Goal: Find specific page/section: Find specific page/section

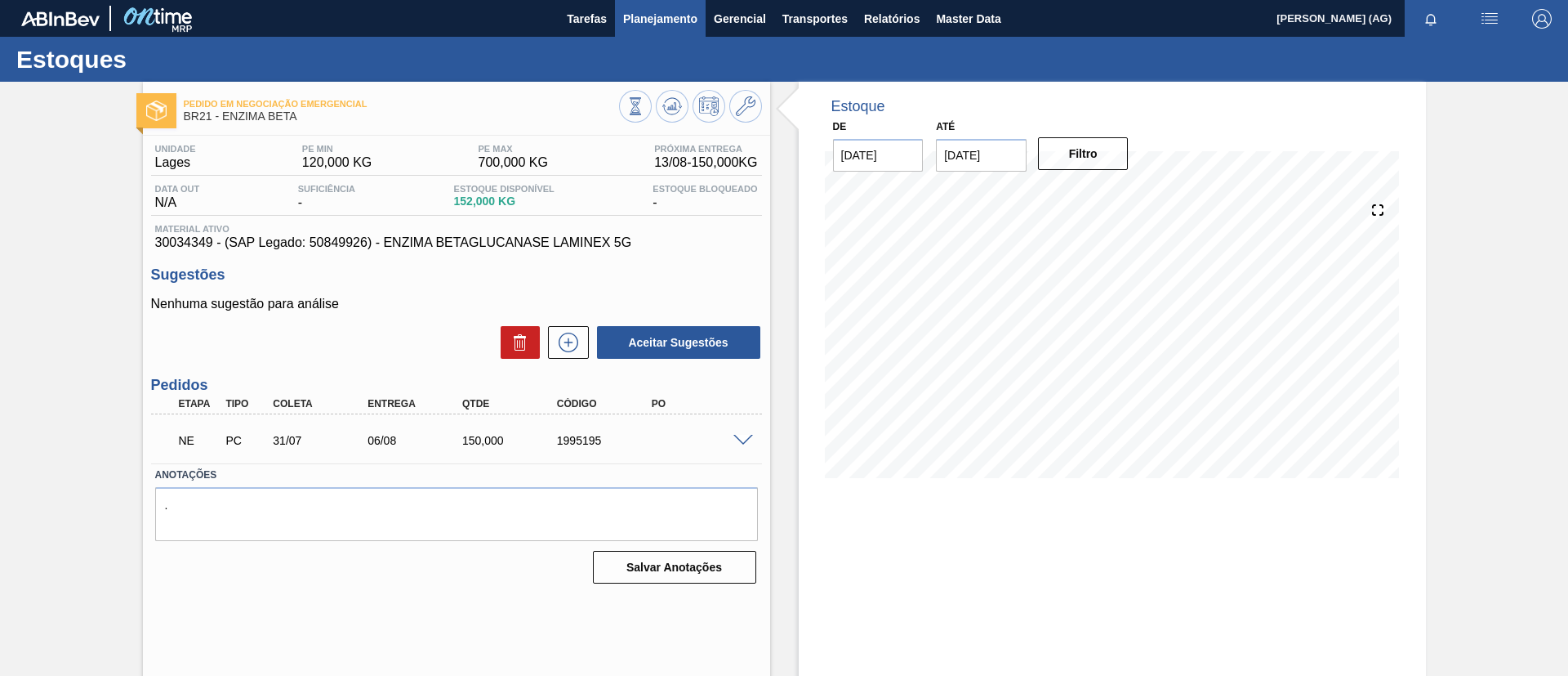
click at [656, 16] on span "Planejamento" at bounding box center [661, 19] width 75 height 20
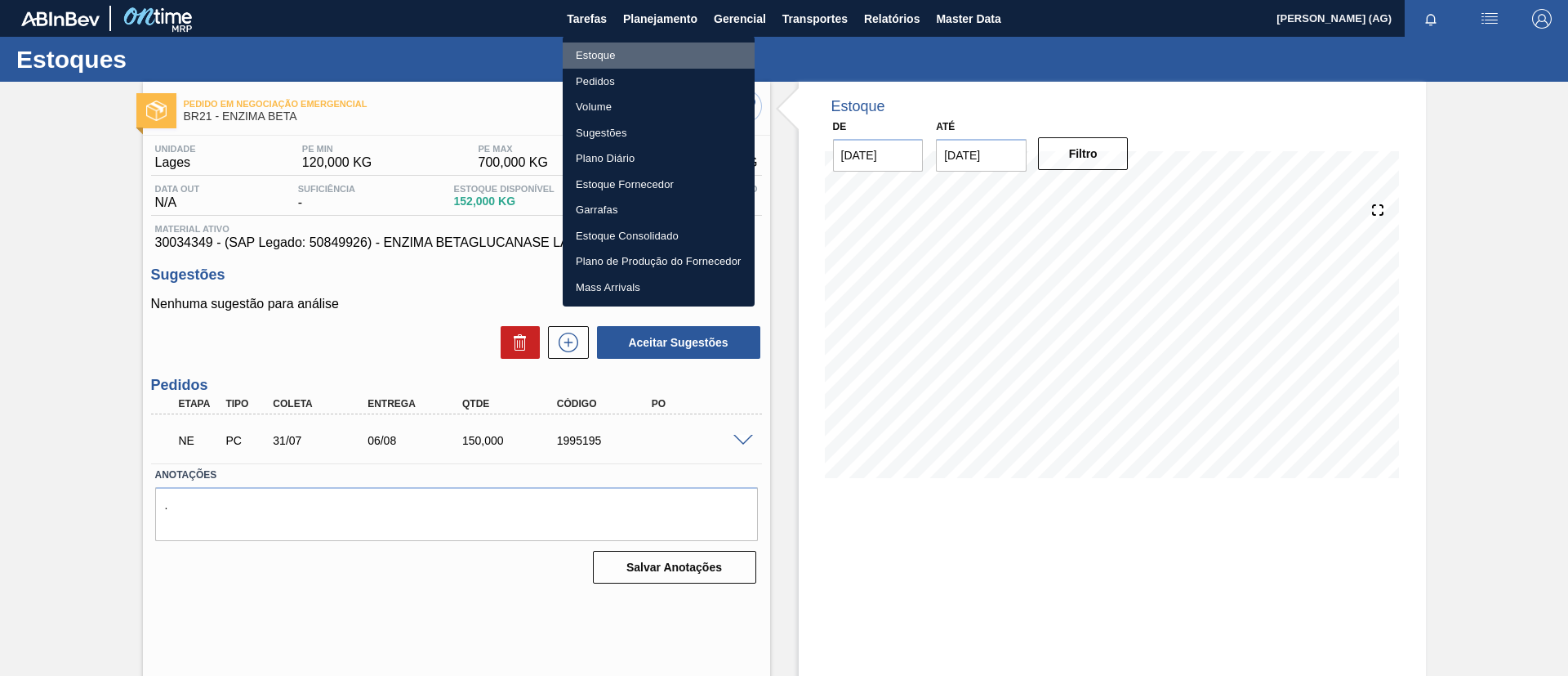
click at [627, 47] on li "Estoque" at bounding box center [658, 55] width 192 height 26
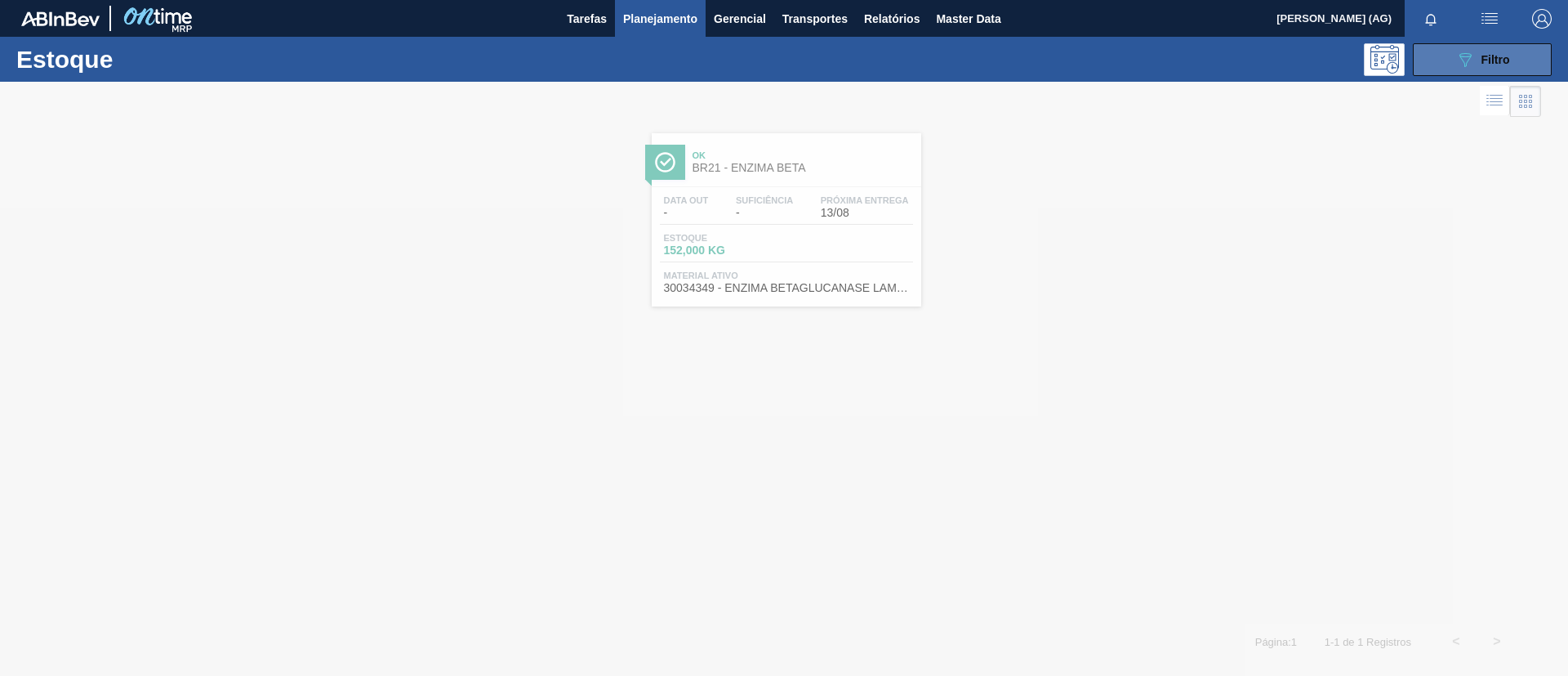
click at [1497, 53] on span "Filtro" at bounding box center [1496, 60] width 28 height 13
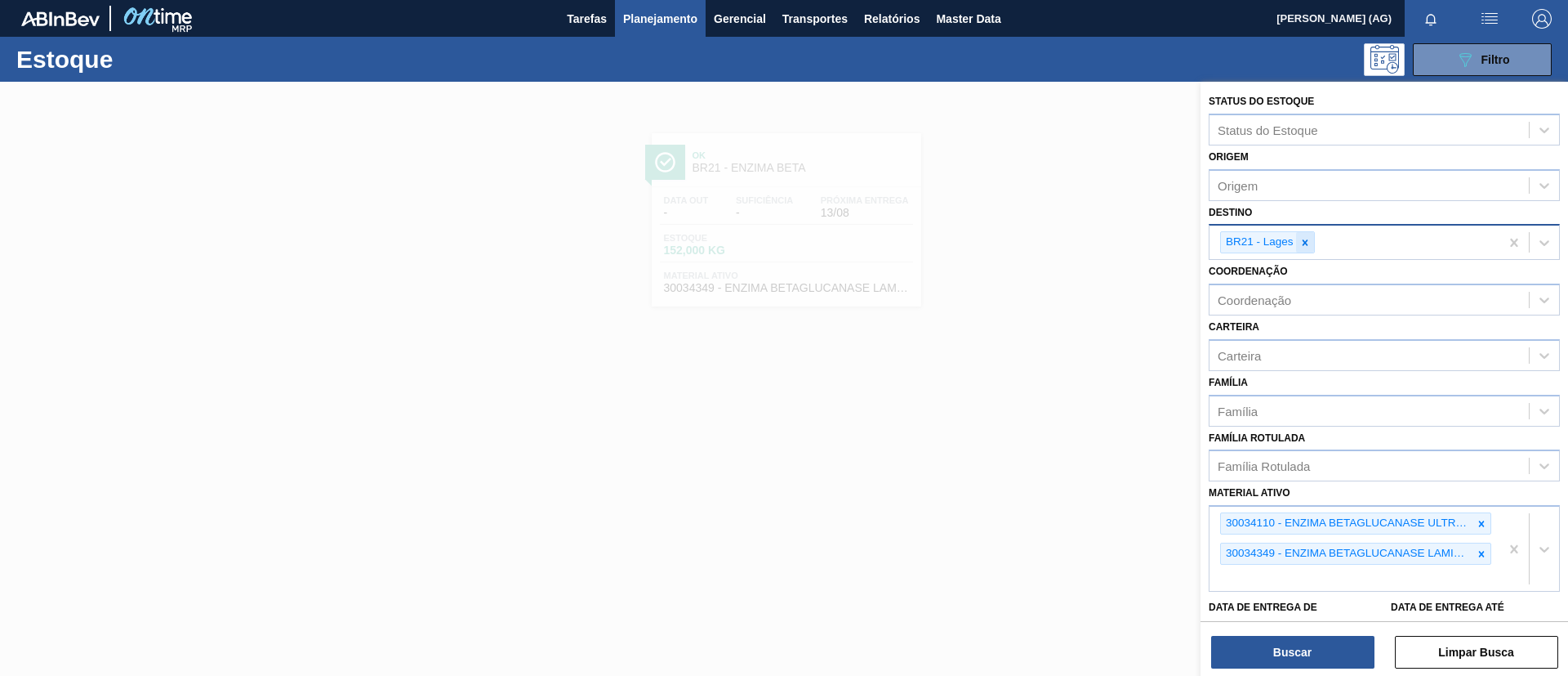
click at [1303, 242] on icon at bounding box center [1306, 242] width 12 height 12
click at [1482, 530] on div at bounding box center [1482, 523] width 18 height 21
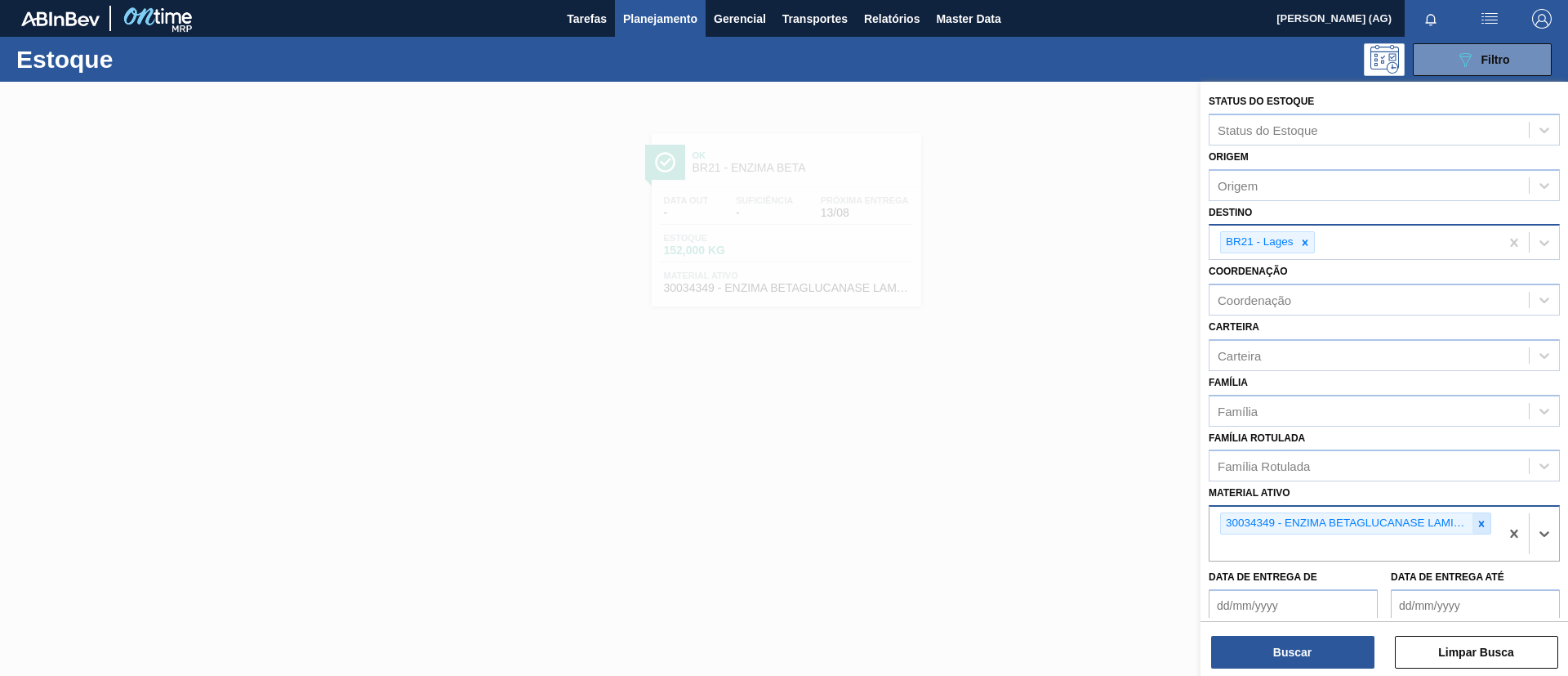
click at [1479, 525] on icon at bounding box center [1482, 524] width 12 height 12
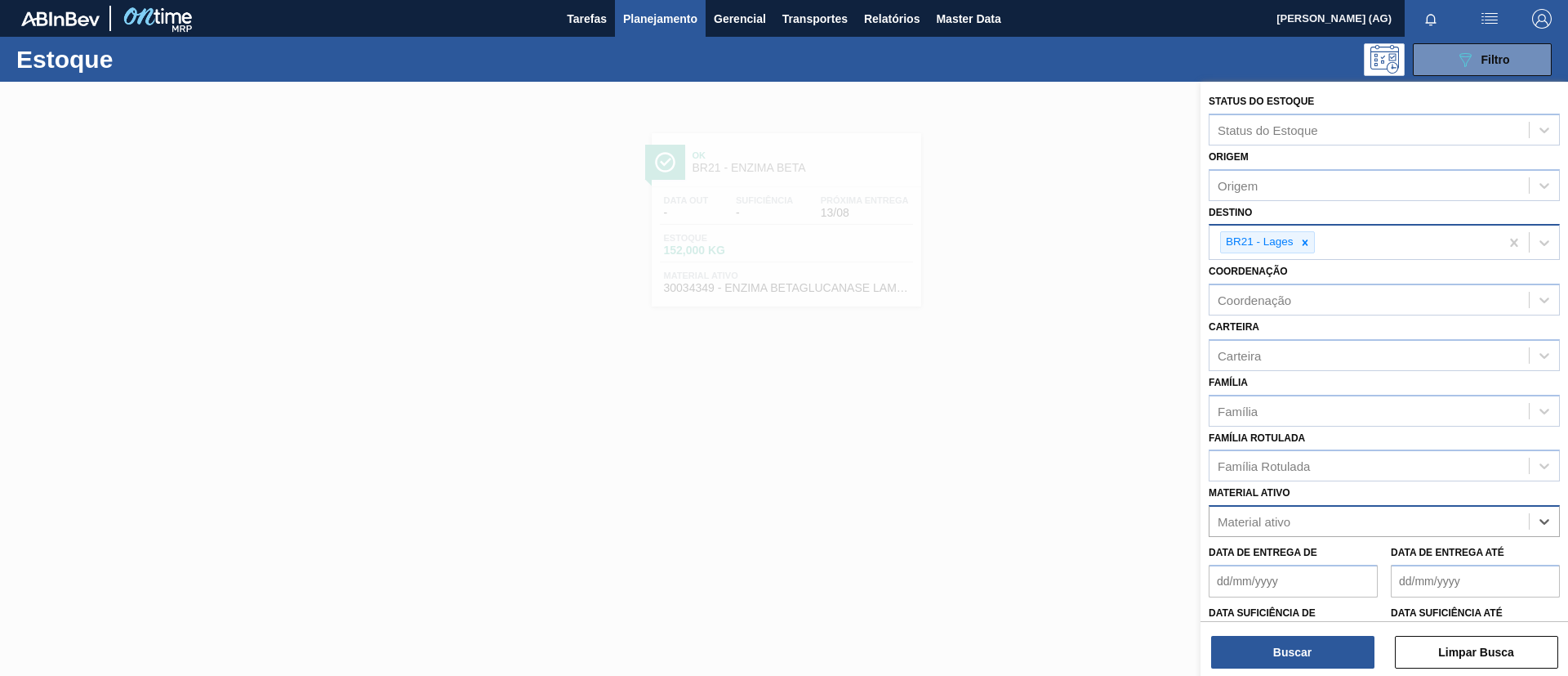
click at [1447, 515] on div "Material ativo" at bounding box center [1369, 522] width 320 height 24
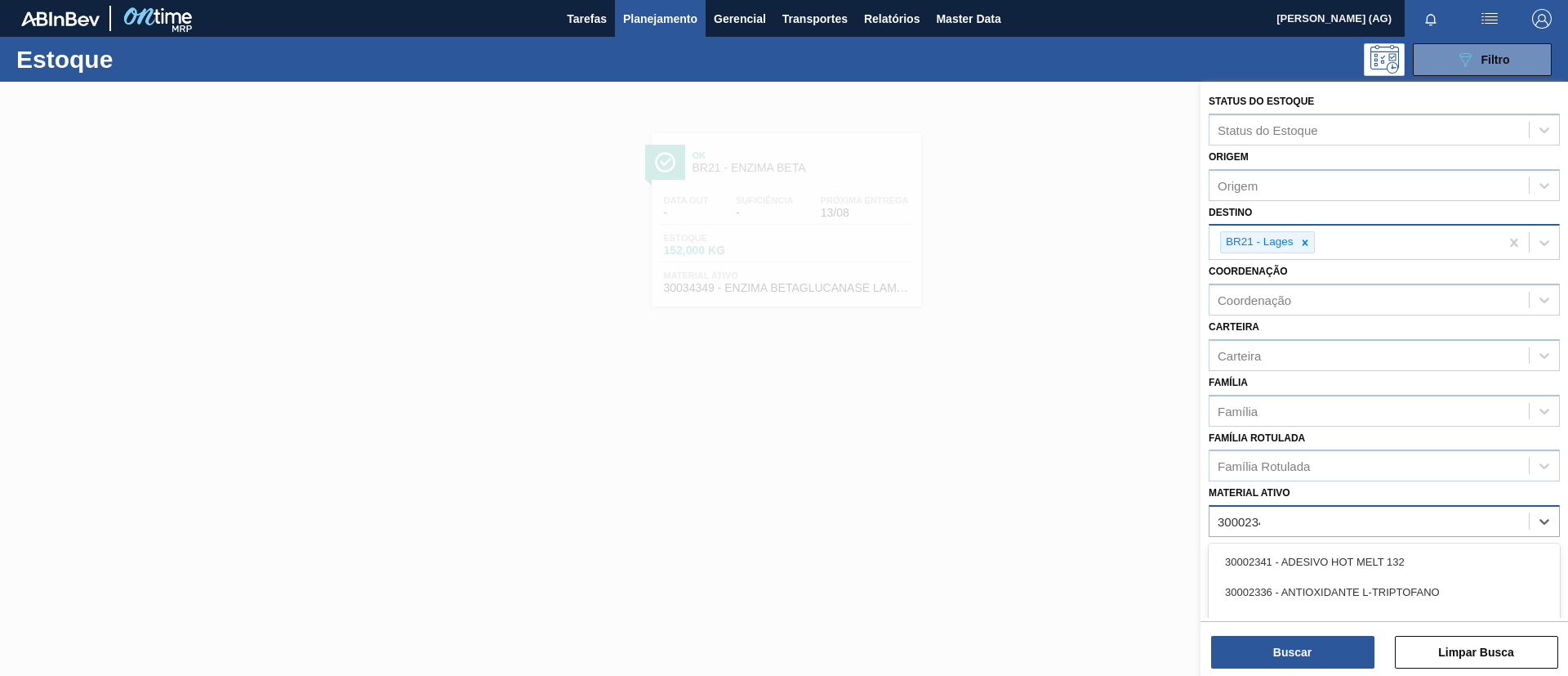
type ativo "30002341"
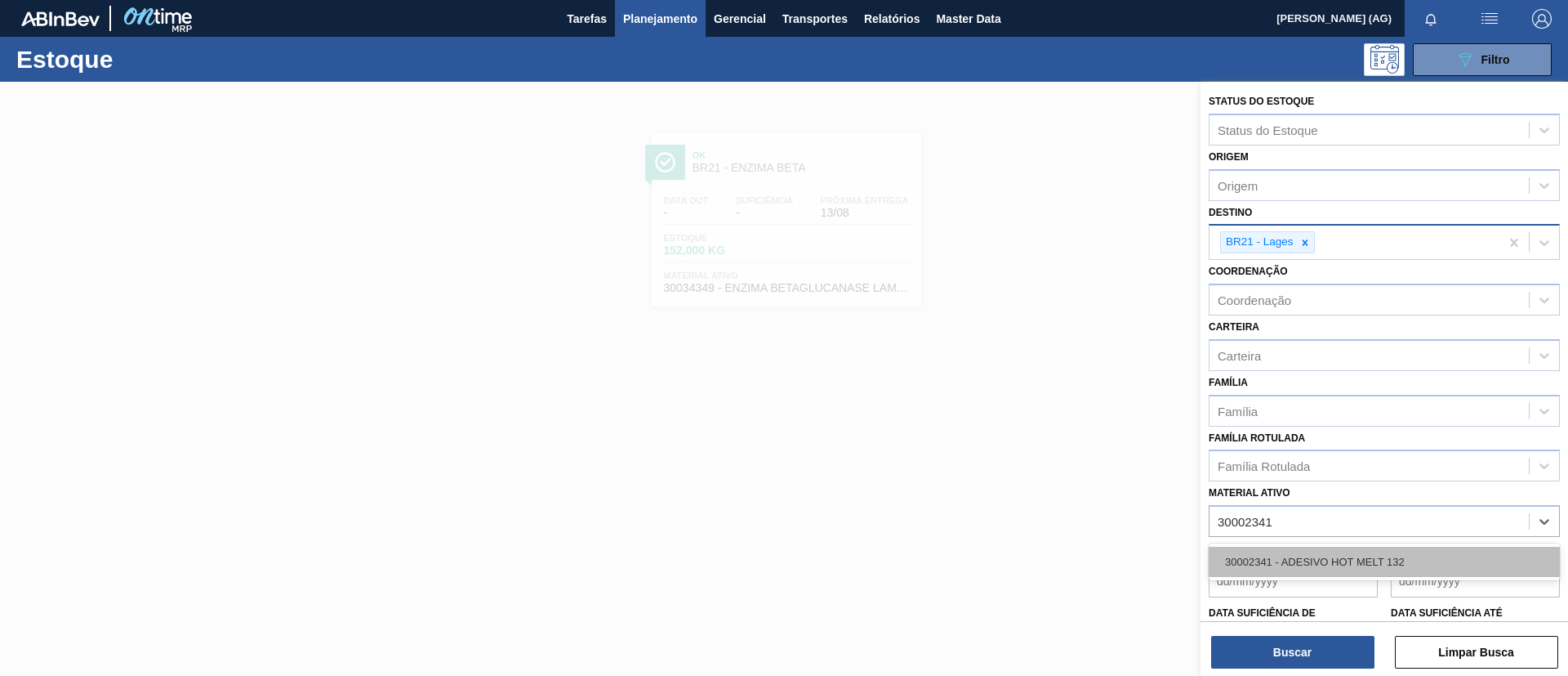
click at [1452, 562] on div "30002341 - ADESIVO HOT MELT 132" at bounding box center [1384, 561] width 351 height 30
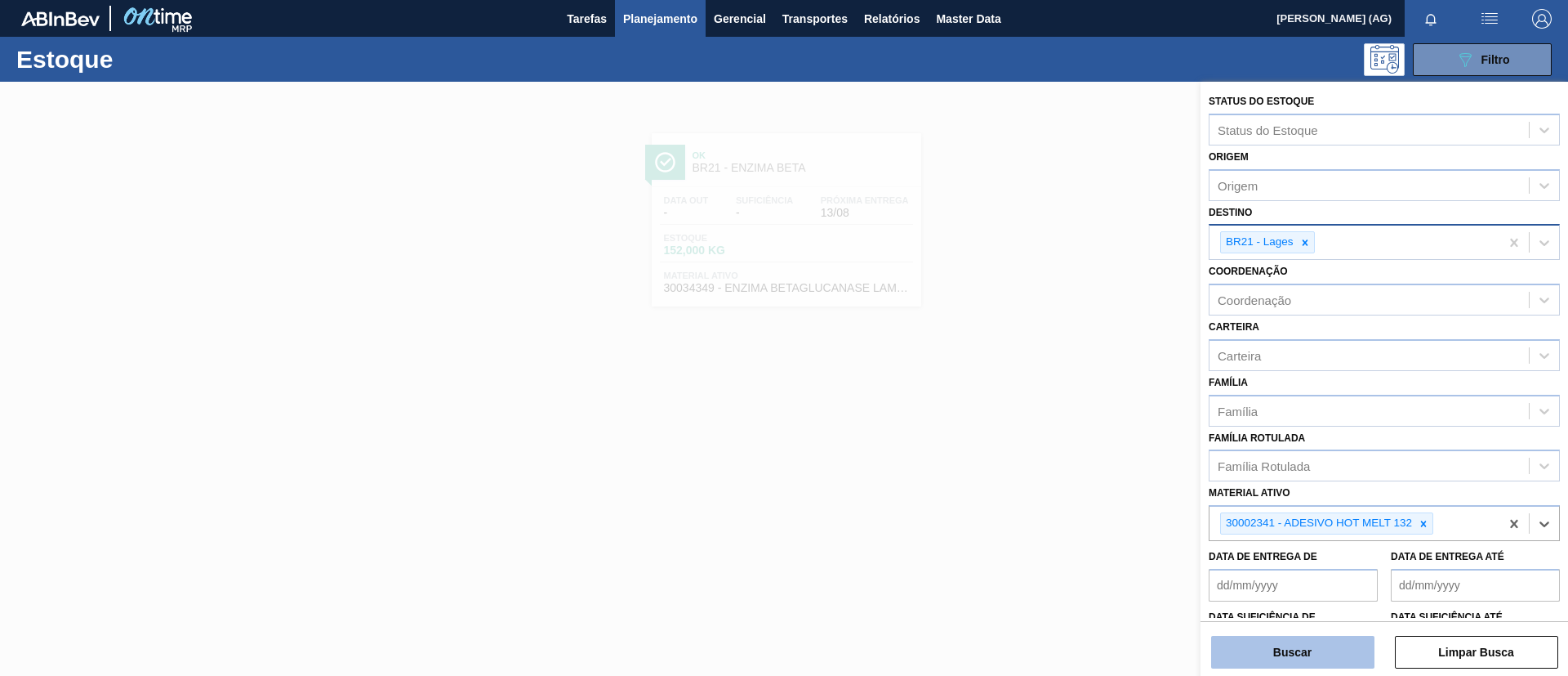
click at [1351, 660] on button "Buscar" at bounding box center [1292, 652] width 164 height 32
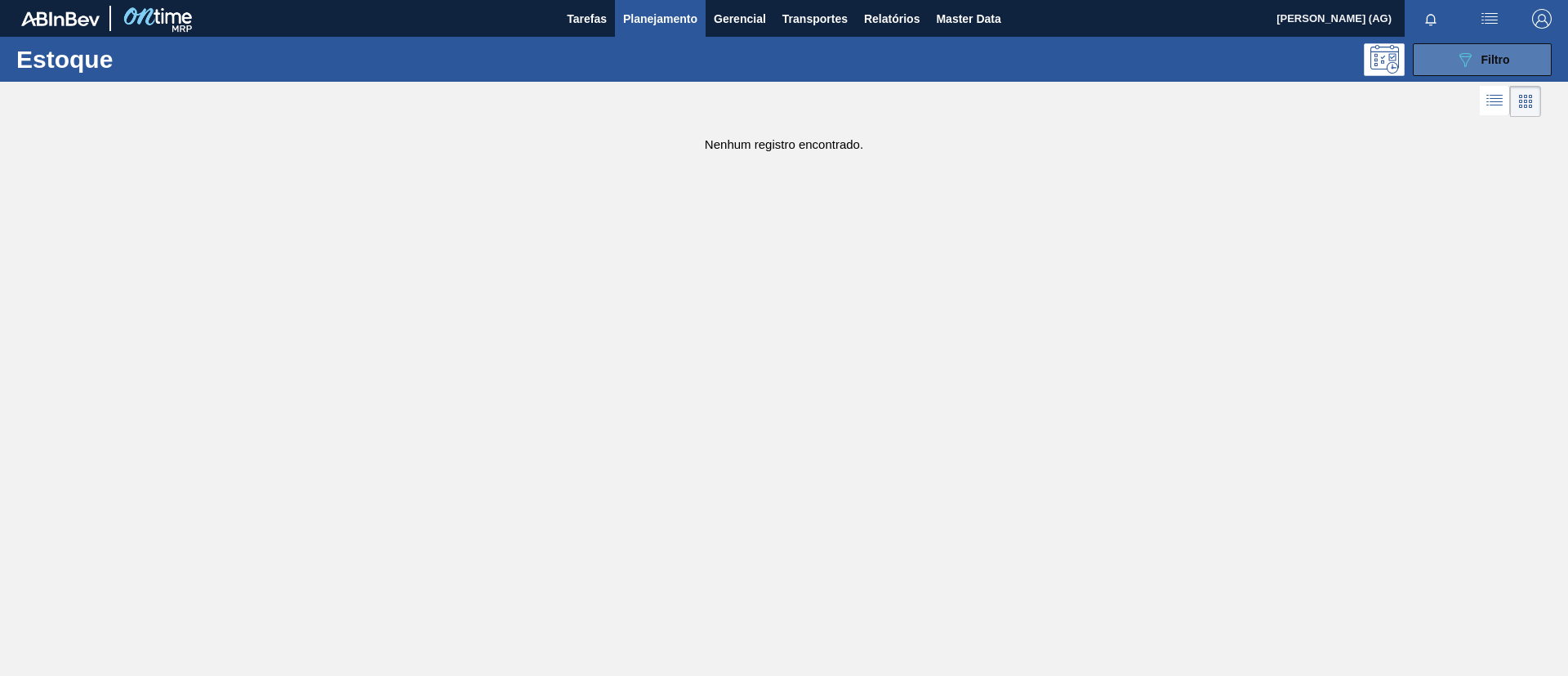
click at [1497, 56] on span "Filtro" at bounding box center [1496, 60] width 28 height 13
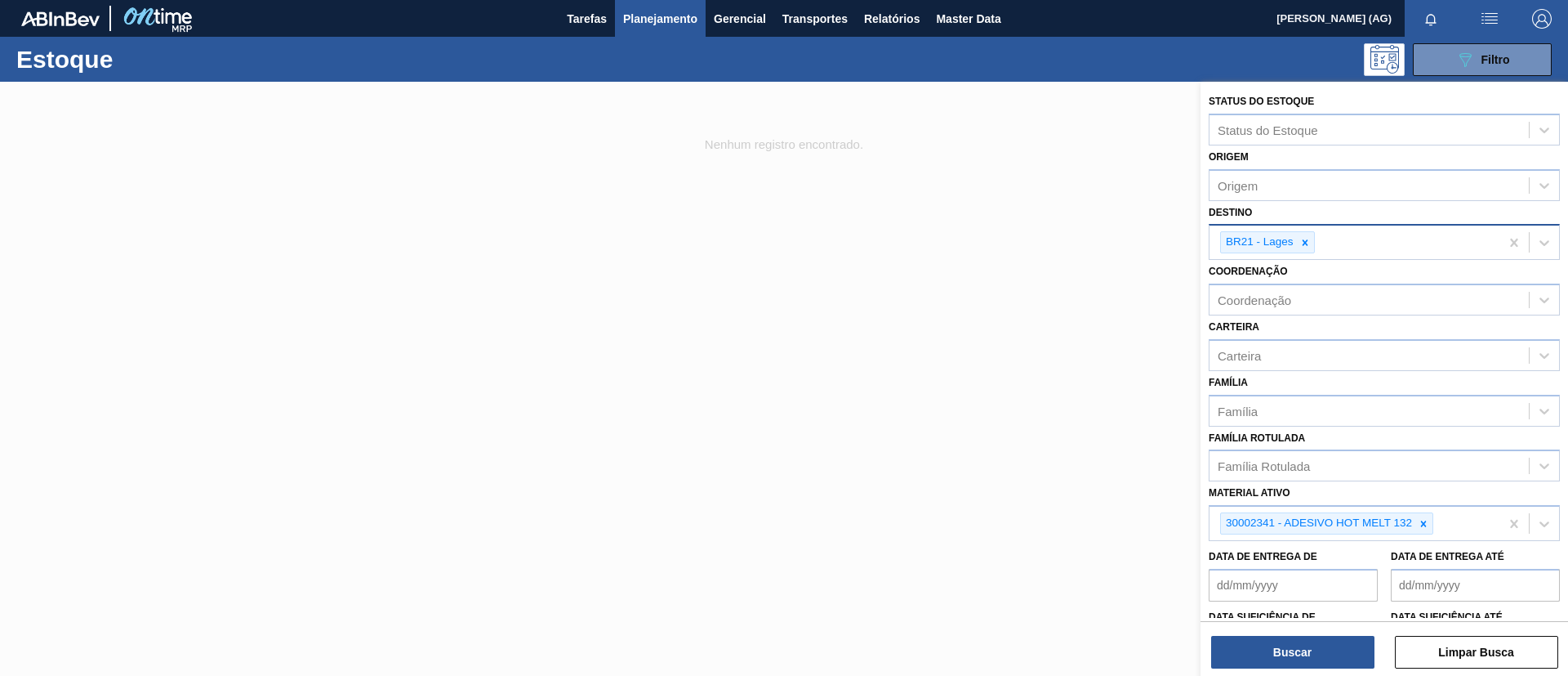
click at [956, 213] on div at bounding box center [784, 419] width 1568 height 676
